Goal: Transaction & Acquisition: Purchase product/service

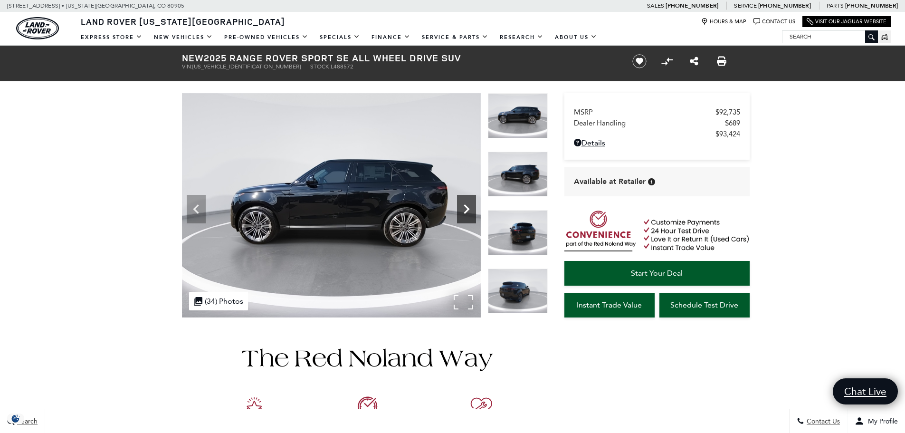
click at [470, 200] on icon "Next" at bounding box center [466, 209] width 19 height 19
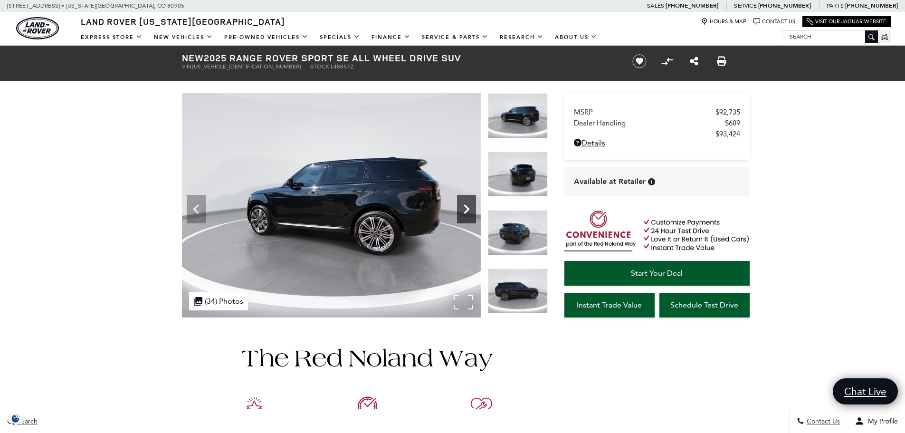
click at [470, 200] on icon "Next" at bounding box center [466, 209] width 19 height 19
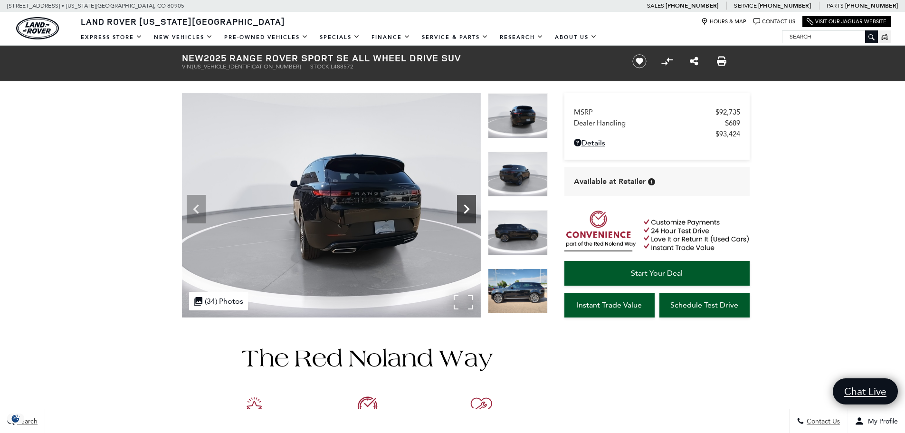
click at [470, 200] on icon "Next" at bounding box center [466, 209] width 19 height 19
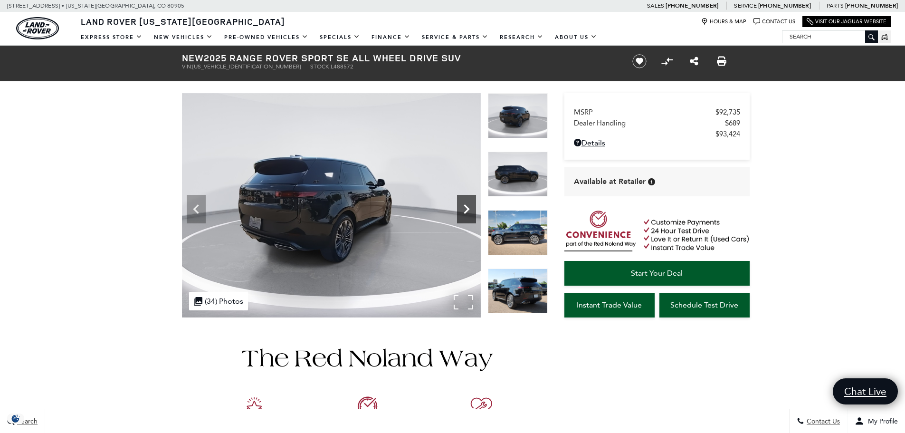
click at [470, 200] on icon "Next" at bounding box center [466, 209] width 19 height 19
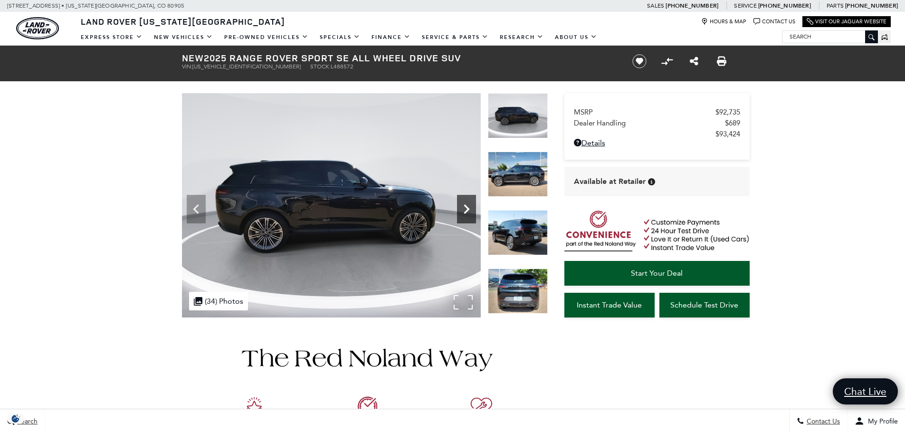
click at [470, 200] on icon "Next" at bounding box center [466, 209] width 19 height 19
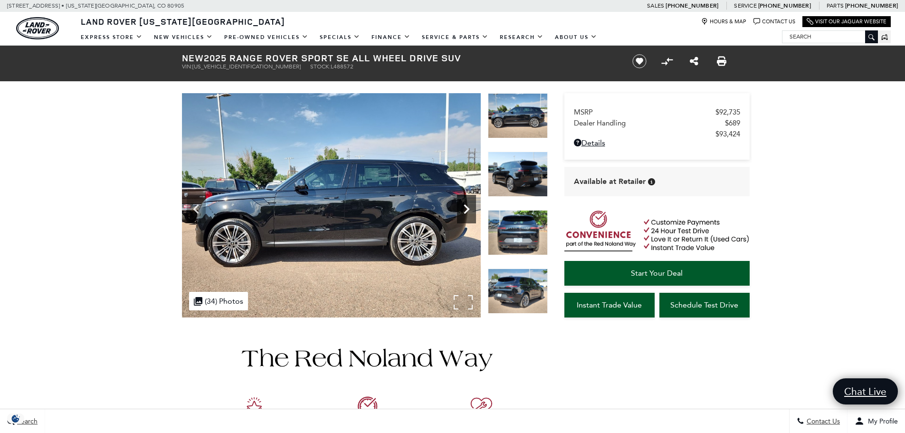
click at [470, 200] on icon "Next" at bounding box center [466, 209] width 19 height 19
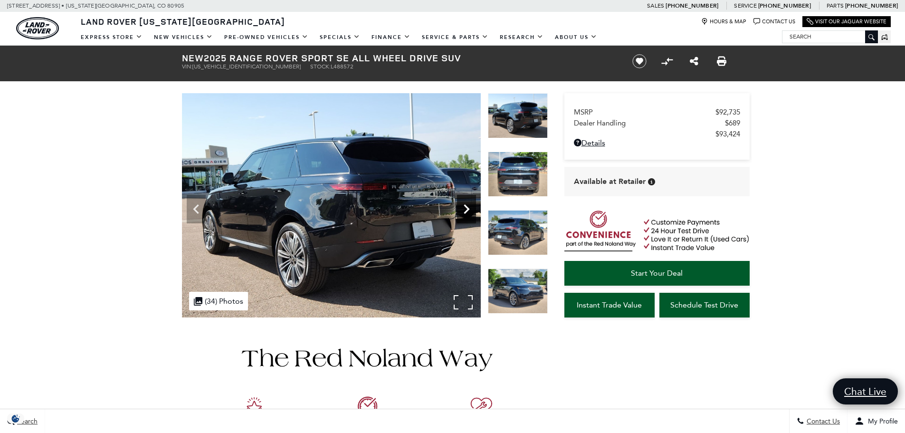
click at [470, 200] on icon "Next" at bounding box center [466, 209] width 19 height 19
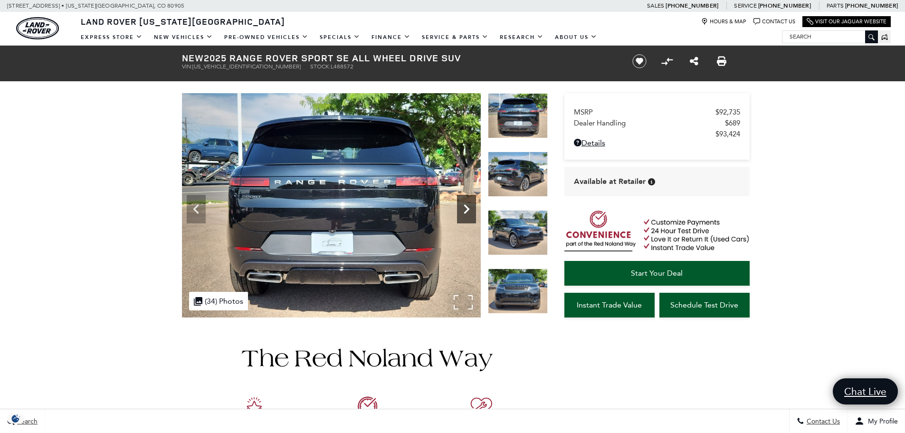
click at [467, 204] on icon "Next" at bounding box center [466, 209] width 19 height 19
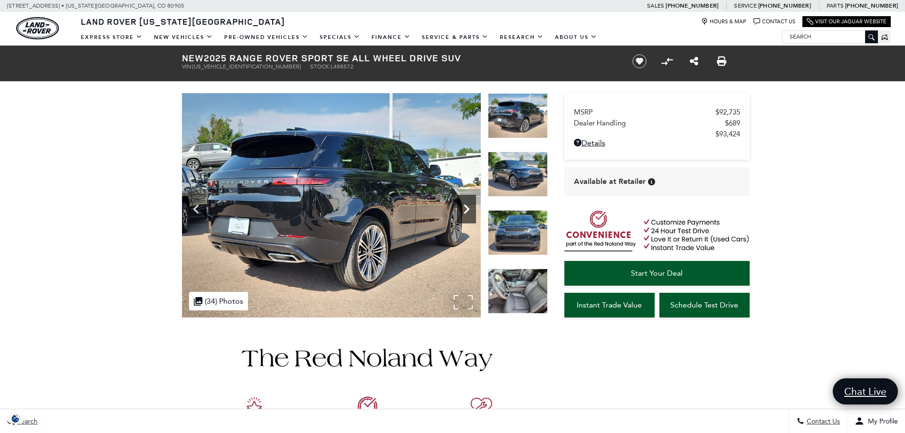
click at [467, 204] on icon "Next" at bounding box center [466, 209] width 19 height 19
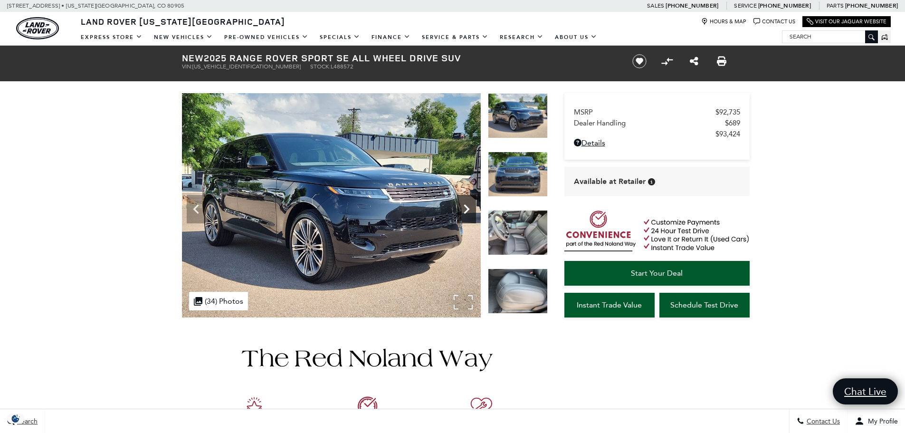
click at [467, 204] on icon "Next" at bounding box center [466, 209] width 19 height 19
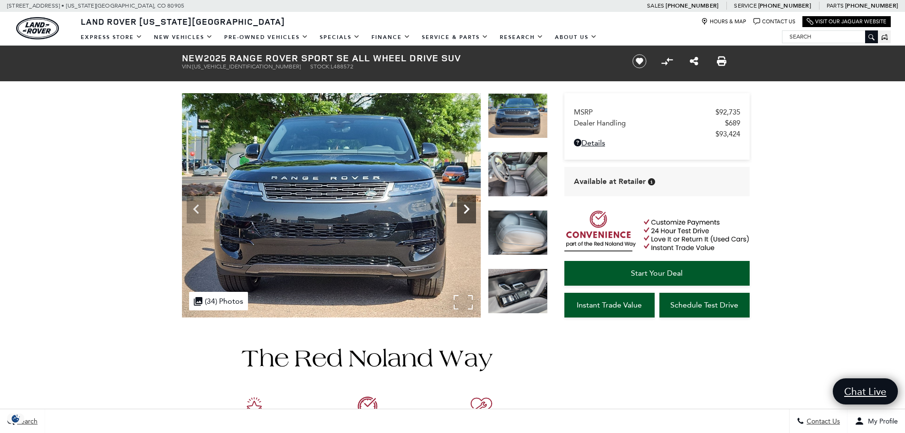
click at [467, 204] on icon "Next" at bounding box center [466, 209] width 19 height 19
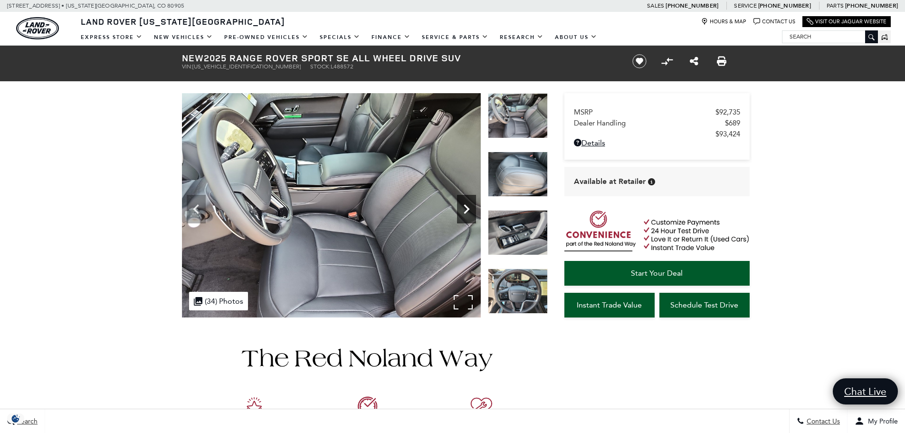
click at [467, 204] on icon "Next" at bounding box center [466, 209] width 19 height 19
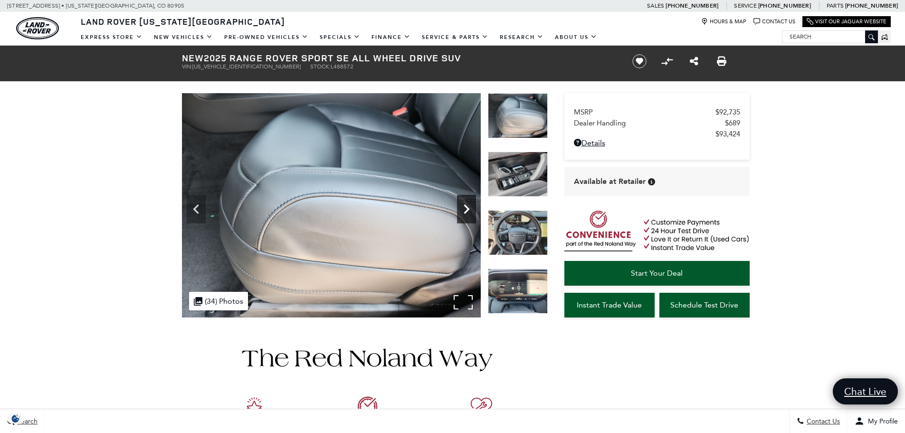
click at [467, 204] on icon "Next" at bounding box center [466, 209] width 19 height 19
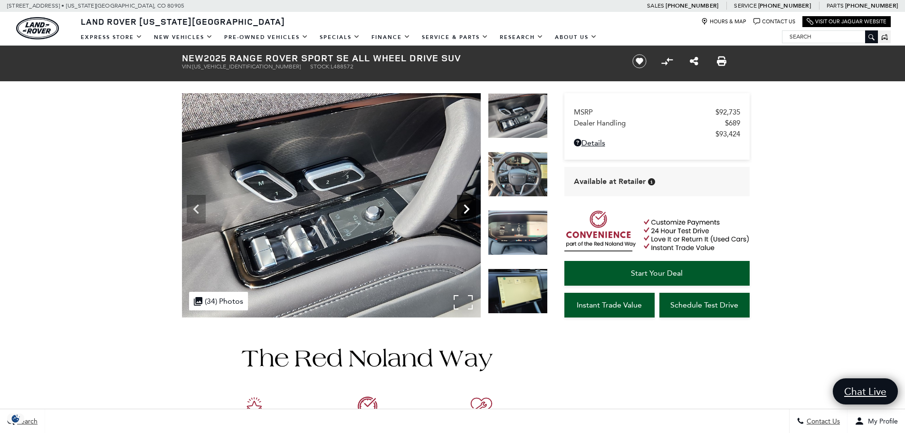
click at [467, 204] on icon "Next" at bounding box center [466, 209] width 19 height 19
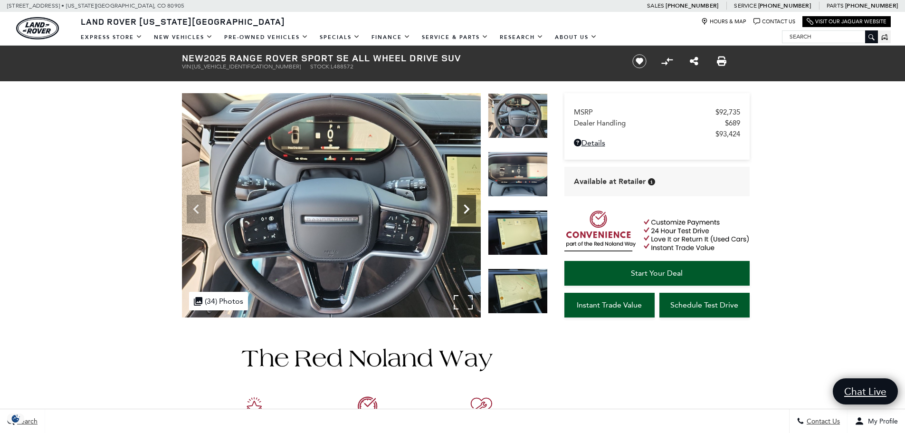
click at [467, 204] on icon "Next" at bounding box center [466, 209] width 19 height 19
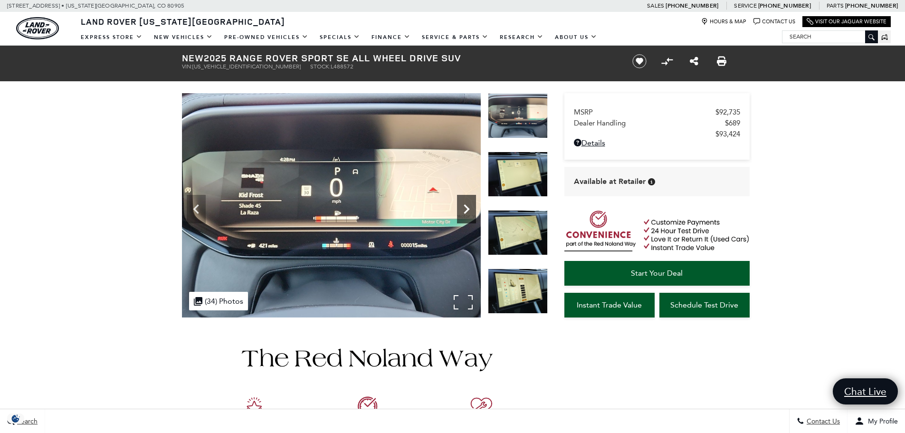
click at [467, 204] on icon "Next" at bounding box center [466, 209] width 19 height 19
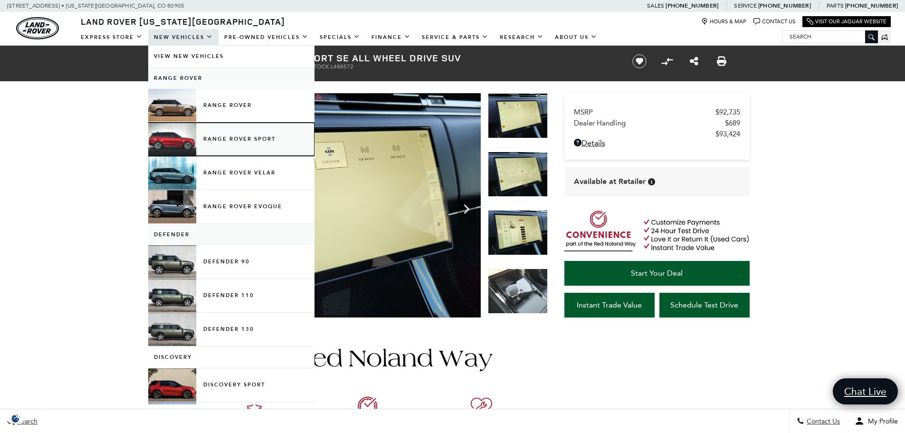
click at [211, 143] on link "Range Rover Sport" at bounding box center [231, 139] width 166 height 33
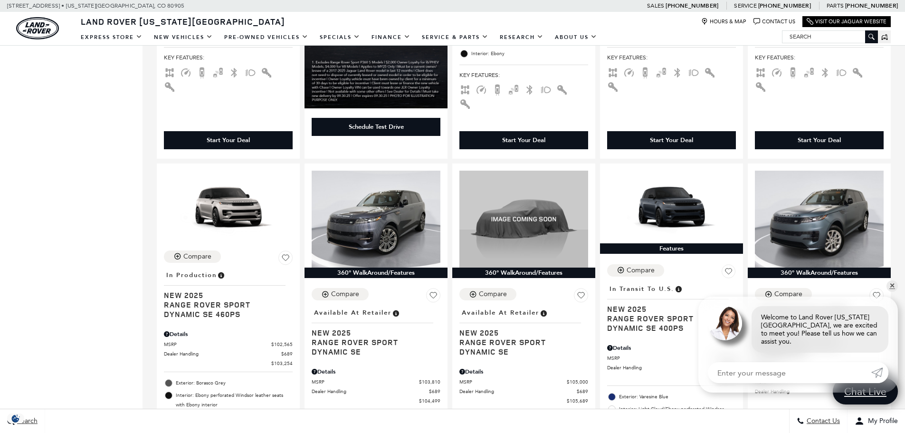
scroll to position [1330, 0]
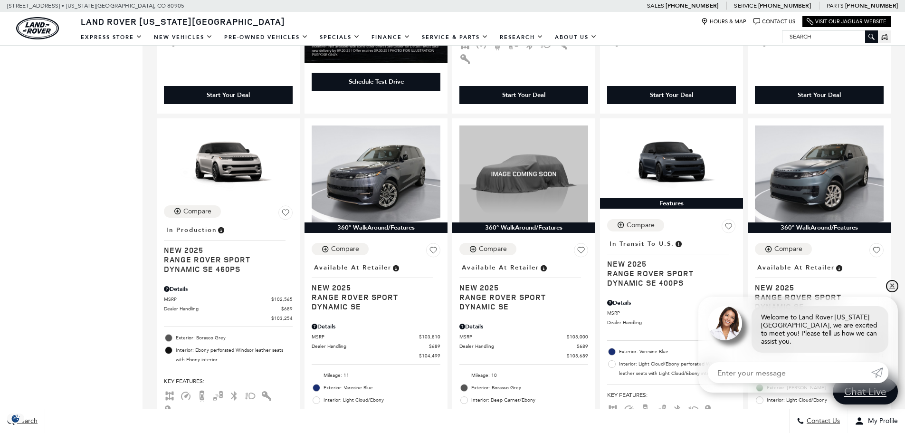
click at [891, 292] on link "✕" at bounding box center [892, 285] width 11 height 11
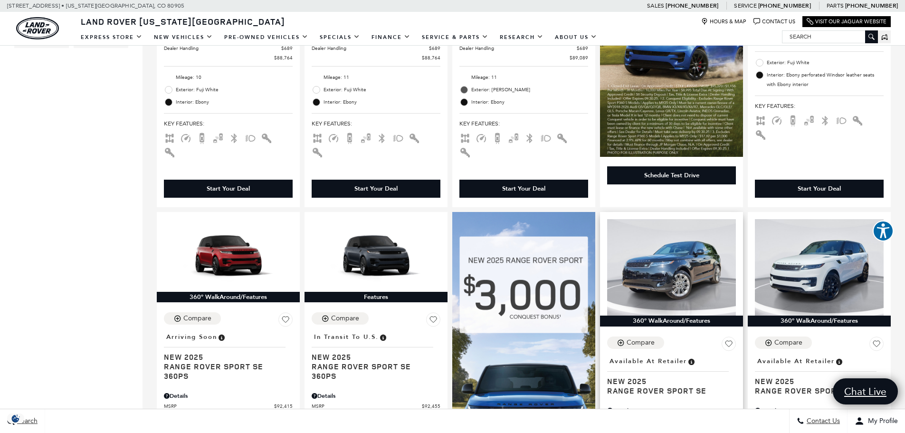
scroll to position [475, 0]
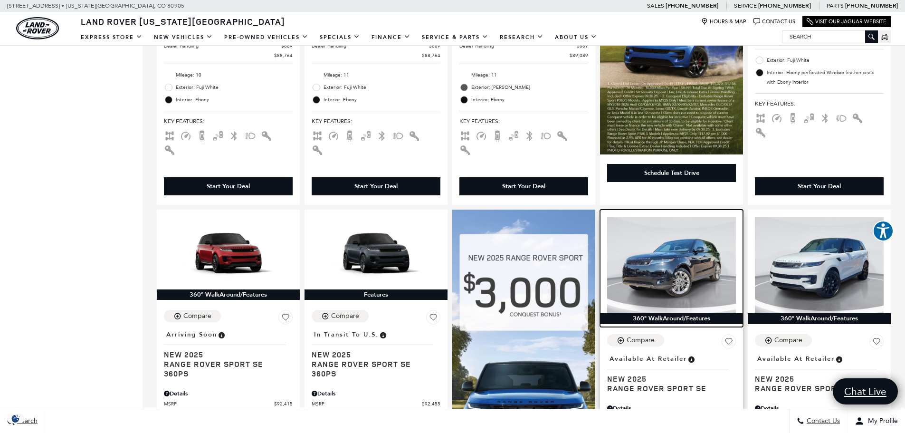
click at [685, 246] on img at bounding box center [671, 265] width 129 height 96
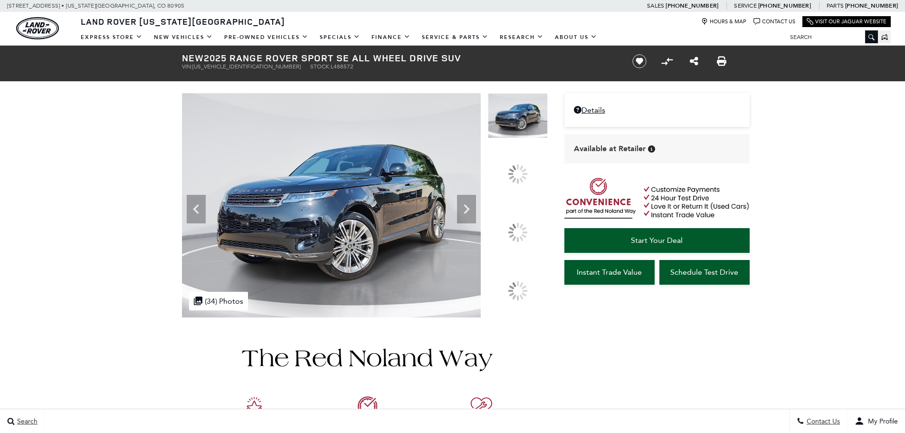
click at [476, 219] on icon at bounding box center [466, 209] width 19 height 19
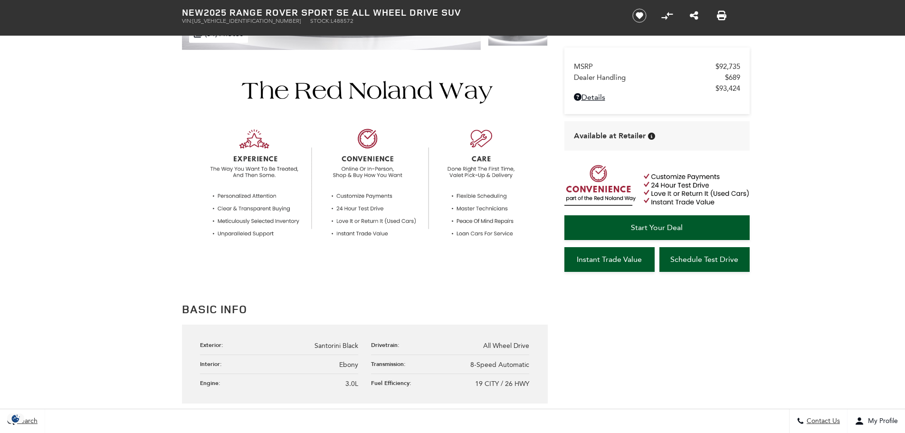
scroll to position [285, 0]
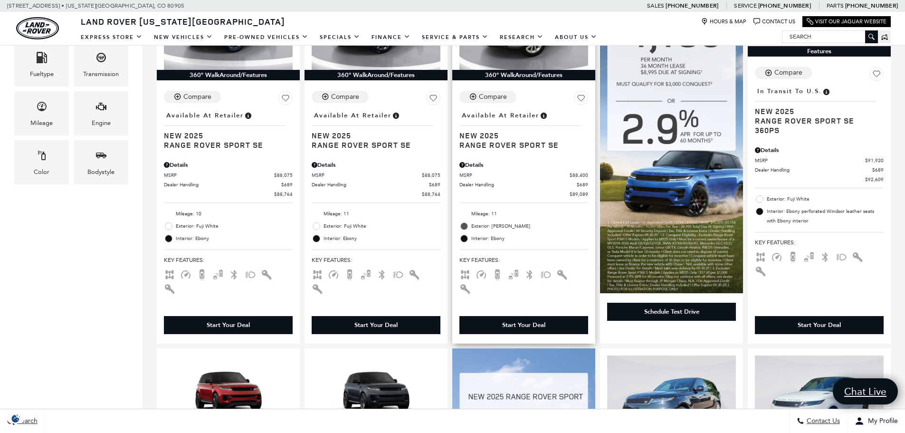
scroll to position [333, 0]
